Goal: Task Accomplishment & Management: Manage account settings

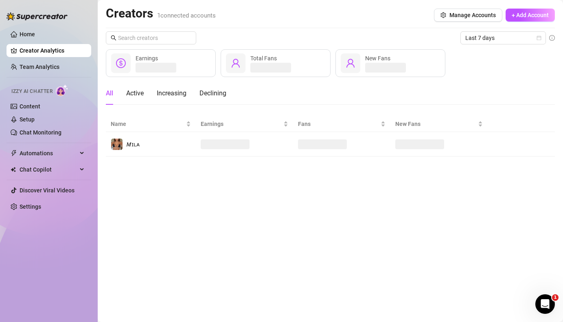
click at [539, 300] on div "Open Intercom Messenger" at bounding box center [545, 303] width 27 height 27
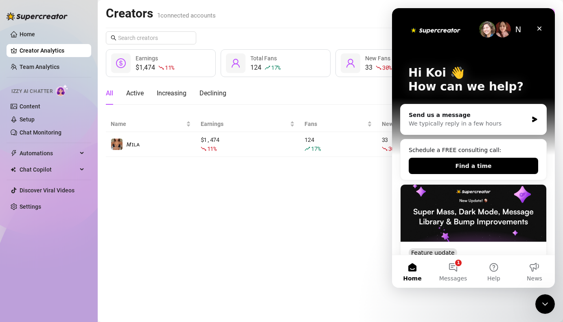
click at [301, 246] on main "Creators 1 connected accounts Manage Accounts + Add Account Last 7 days $1,474 …" at bounding box center [330, 161] width 465 height 322
click at [538, 25] on div "Close" at bounding box center [539, 28] width 15 height 15
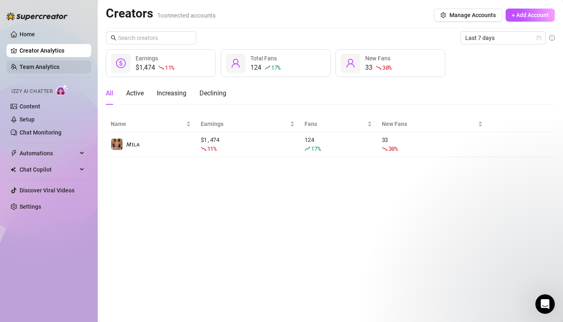
click at [59, 70] on link "Team Analytics" at bounding box center [40, 67] width 40 height 7
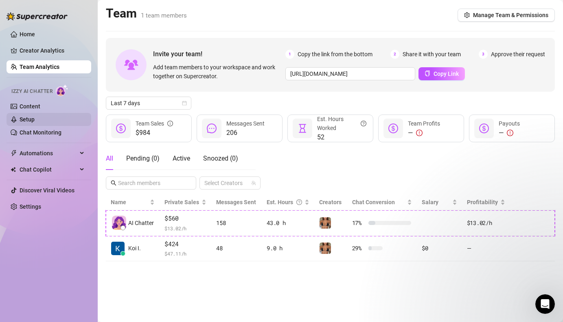
click at [20, 120] on link "Setup" at bounding box center [27, 119] width 15 height 7
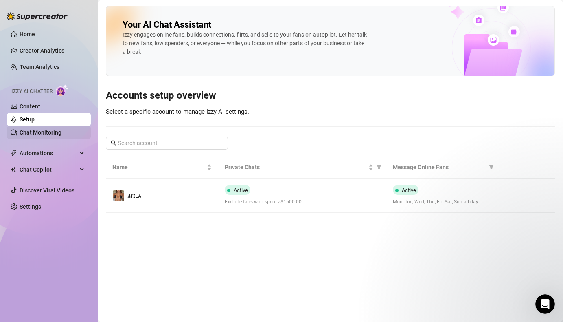
click at [26, 136] on link "Chat Monitoring" at bounding box center [41, 132] width 42 height 7
